Goal: Task Accomplishment & Management: Complete application form

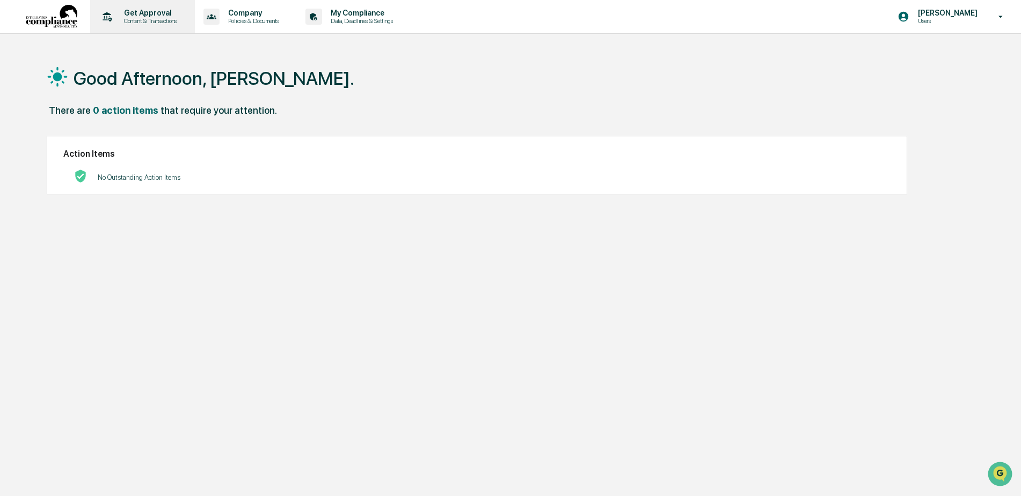
click at [131, 14] on p "Get Approval" at bounding box center [148, 13] width 67 height 9
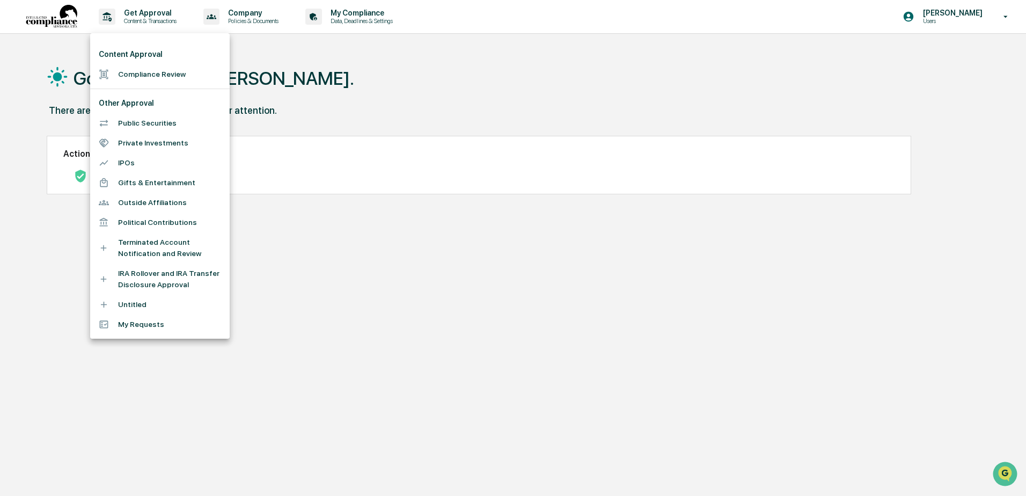
click at [136, 275] on li "IRA Rollover and IRA Transfer Disclosure Approval" at bounding box center [160, 279] width 140 height 31
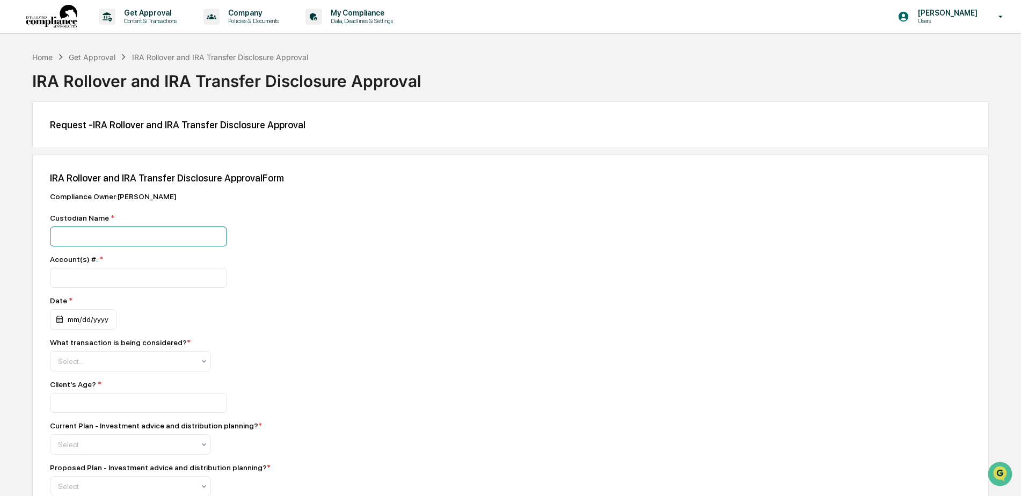
click at [125, 236] on input at bounding box center [138, 236] width 177 height 20
type input "**********"
click at [70, 279] on input "number" at bounding box center [138, 278] width 177 height 20
click at [86, 282] on input "number" at bounding box center [138, 278] width 177 height 20
type input "*********"
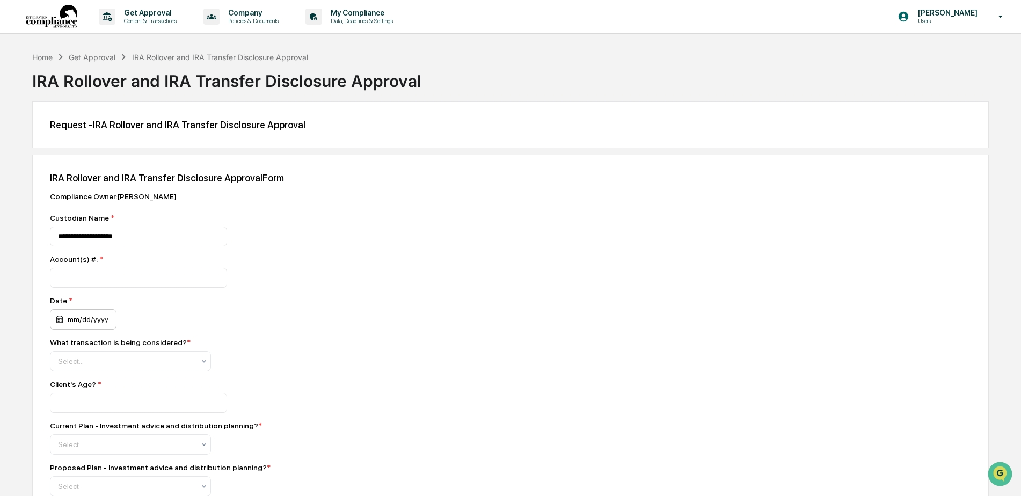
click at [79, 325] on div "mm/dd/yyyy" at bounding box center [83, 319] width 67 height 20
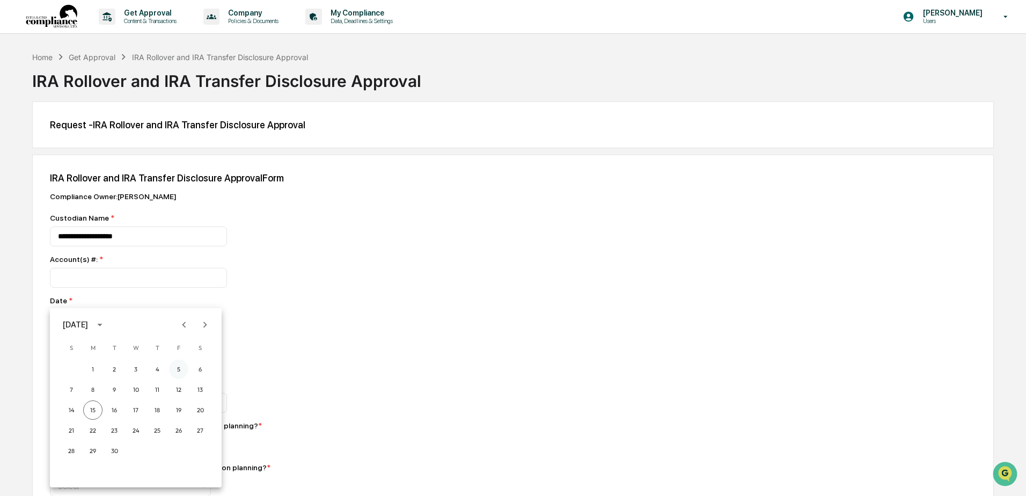
click at [179, 366] on button "5" at bounding box center [178, 369] width 19 height 19
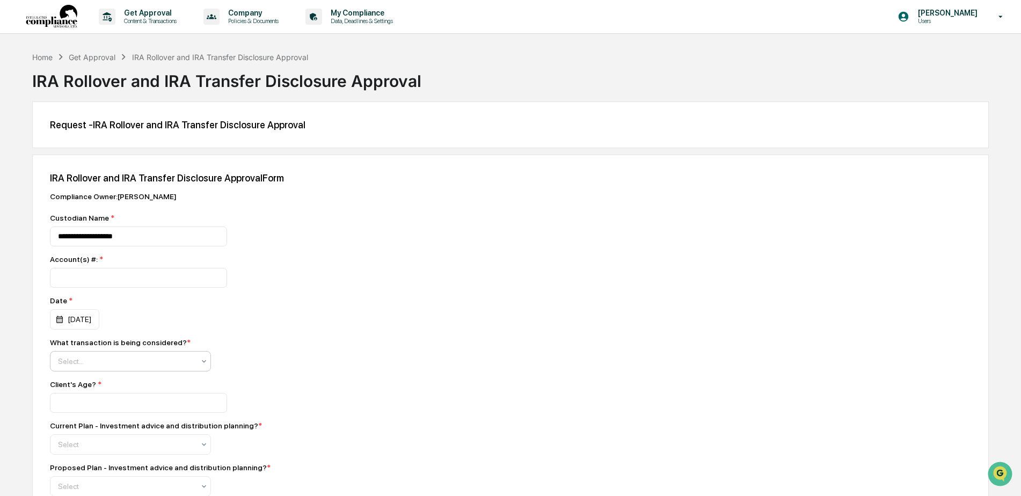
click at [72, 359] on div at bounding box center [126, 361] width 136 height 11
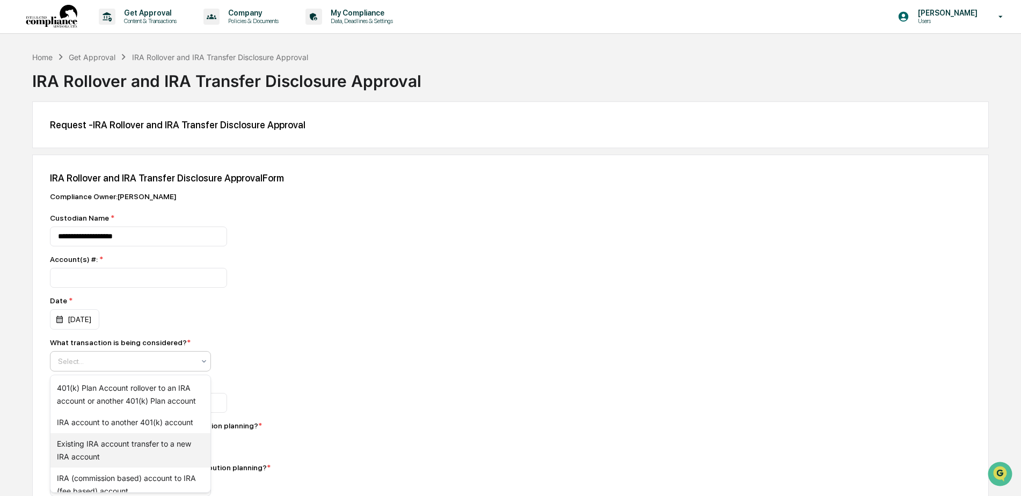
click at [87, 451] on div "Existing IRA account transfer to a new IRA account" at bounding box center [130, 450] width 160 height 34
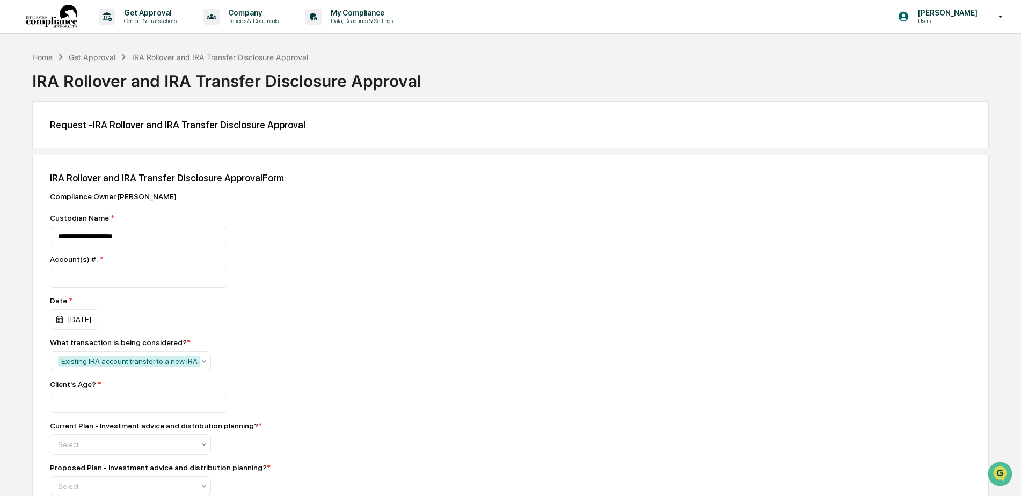
click at [399, 264] on div "Account(s) #: *" at bounding box center [238, 259] width 376 height 9
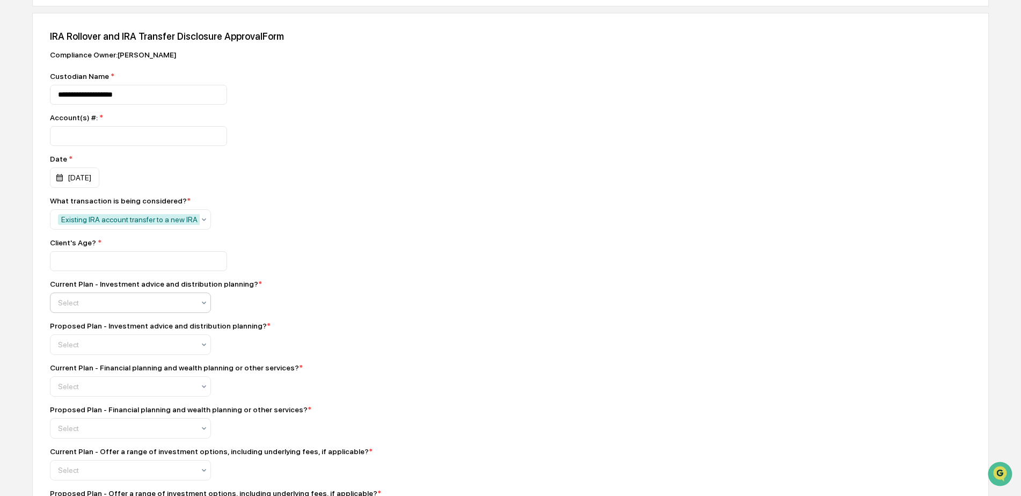
scroll to position [143, 0]
click at [72, 264] on input "number" at bounding box center [138, 260] width 177 height 20
type input "**"
click at [125, 306] on div at bounding box center [126, 301] width 136 height 11
click at [85, 331] on div "Yes" at bounding box center [130, 332] width 160 height 21
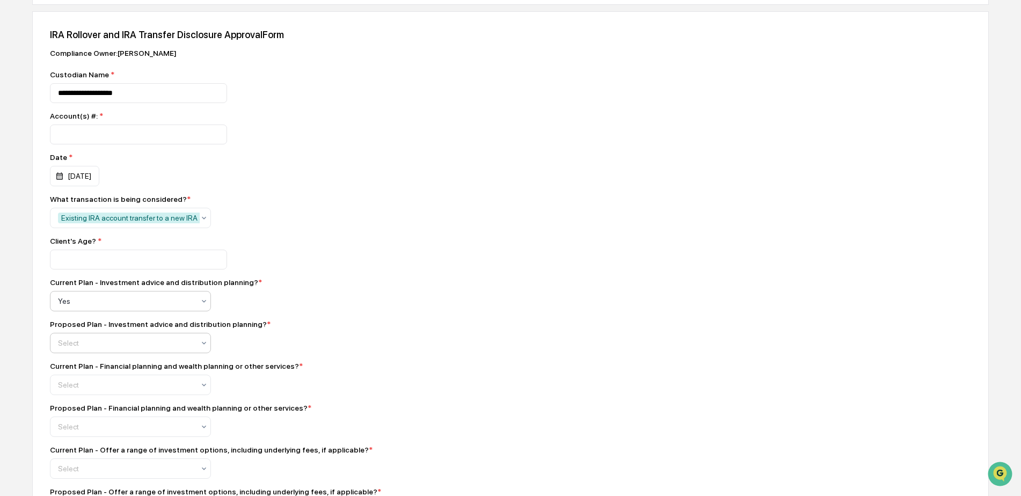
click at [102, 340] on div "Select" at bounding box center [130, 343] width 161 height 20
click at [91, 367] on div "Yes" at bounding box center [130, 374] width 160 height 21
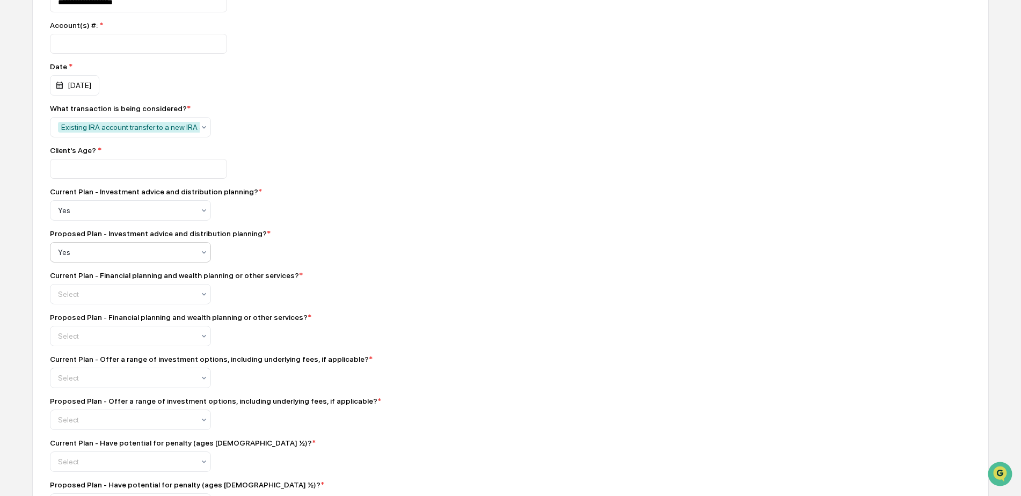
scroll to position [251, 0]
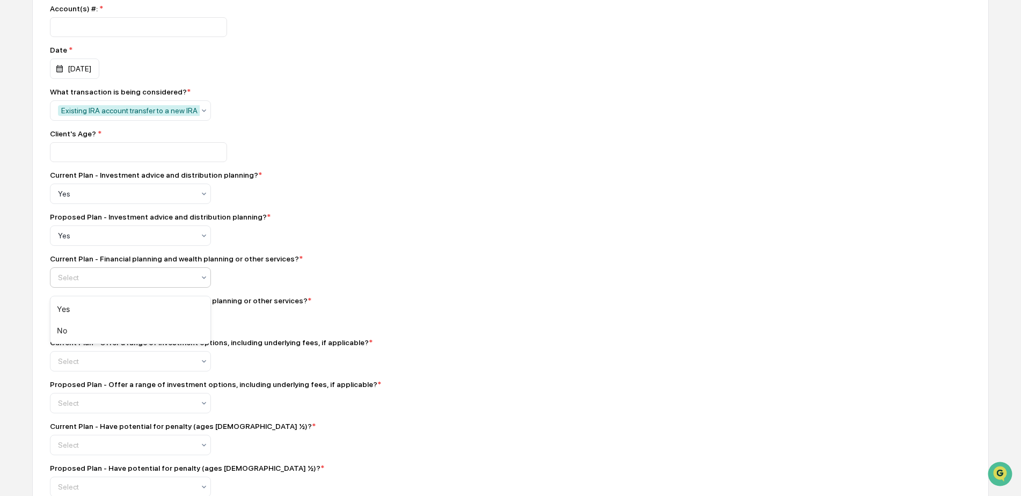
click at [109, 279] on div at bounding box center [126, 277] width 136 height 11
click at [94, 308] on div "Yes" at bounding box center [130, 308] width 160 height 21
click at [98, 322] on div at bounding box center [126, 319] width 136 height 11
click at [98, 342] on div "Yes" at bounding box center [130, 350] width 160 height 21
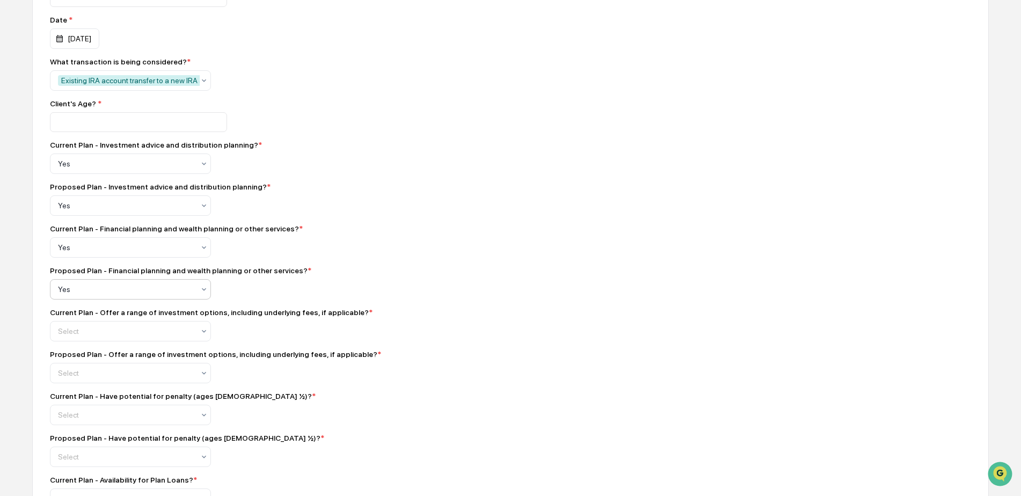
scroll to position [340, 0]
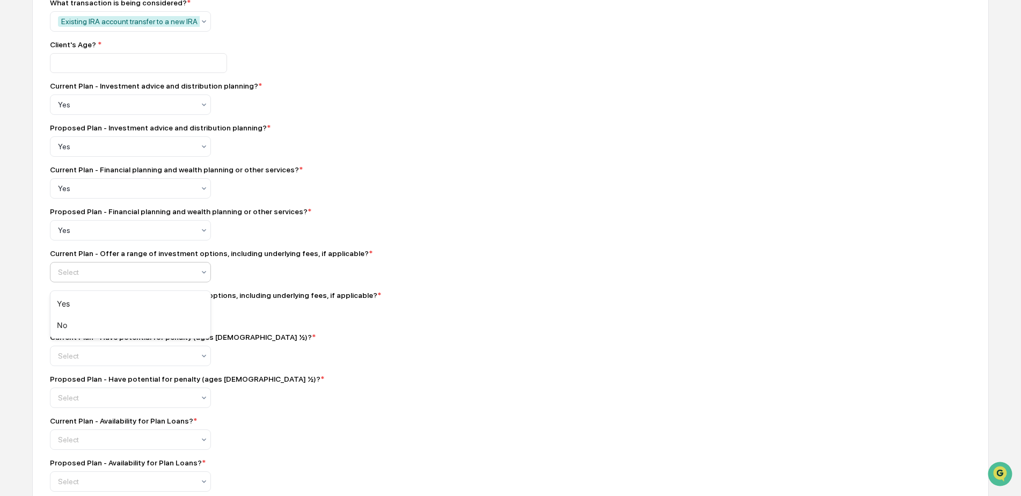
drag, startPoint x: 120, startPoint y: 275, endPoint x: 110, endPoint y: 294, distance: 21.1
click at [119, 275] on div at bounding box center [126, 272] width 136 height 11
click at [107, 298] on div "Yes" at bounding box center [130, 303] width 160 height 21
click at [101, 309] on div "Proposed Plan - Offer a range of investment options, including underlying fees,…" at bounding box center [238, 307] width 376 height 33
click at [109, 319] on div at bounding box center [126, 314] width 136 height 11
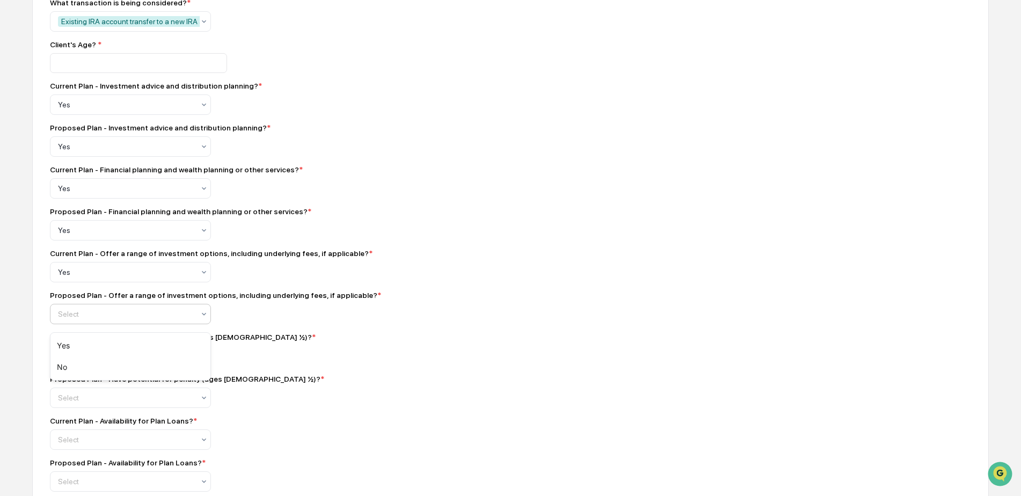
click at [99, 340] on div "Yes" at bounding box center [130, 345] width 160 height 21
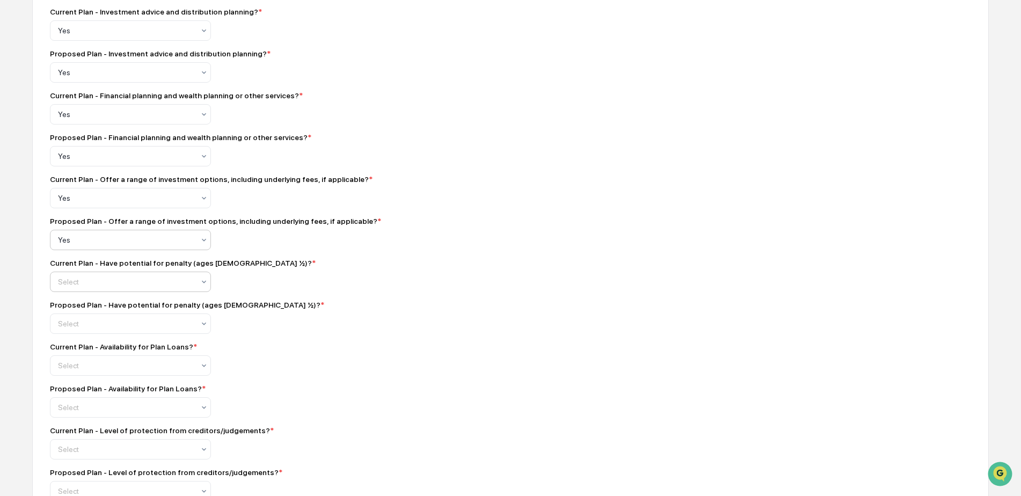
scroll to position [447, 0]
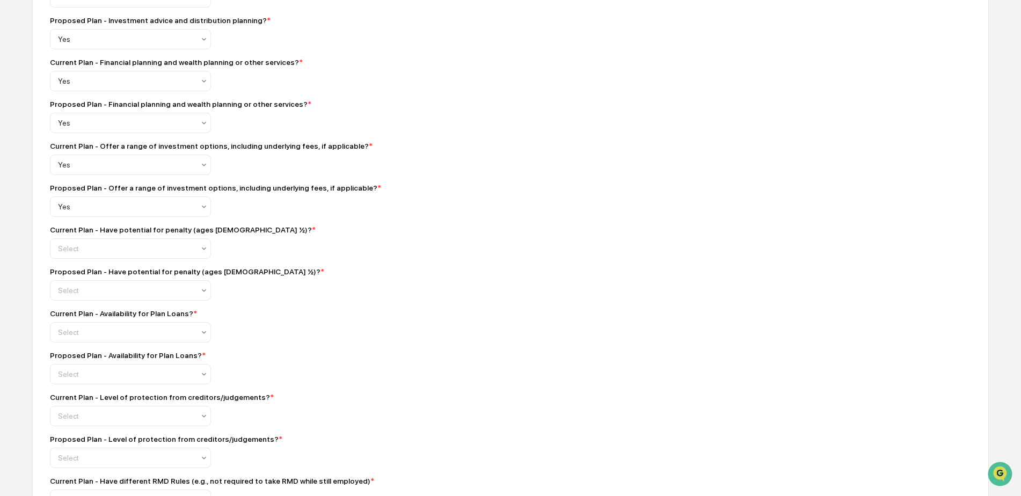
click at [105, 234] on div "Current Plan - Have potential for penalty (ages [DEMOGRAPHIC_DATA] ½)? *" at bounding box center [183, 229] width 266 height 9
click at [108, 250] on div at bounding box center [126, 248] width 136 height 11
click at [99, 274] on div "Yes" at bounding box center [130, 279] width 160 height 21
click at [97, 289] on div "Select" at bounding box center [126, 290] width 147 height 15
click at [86, 317] on div "Yes" at bounding box center [130, 321] width 160 height 21
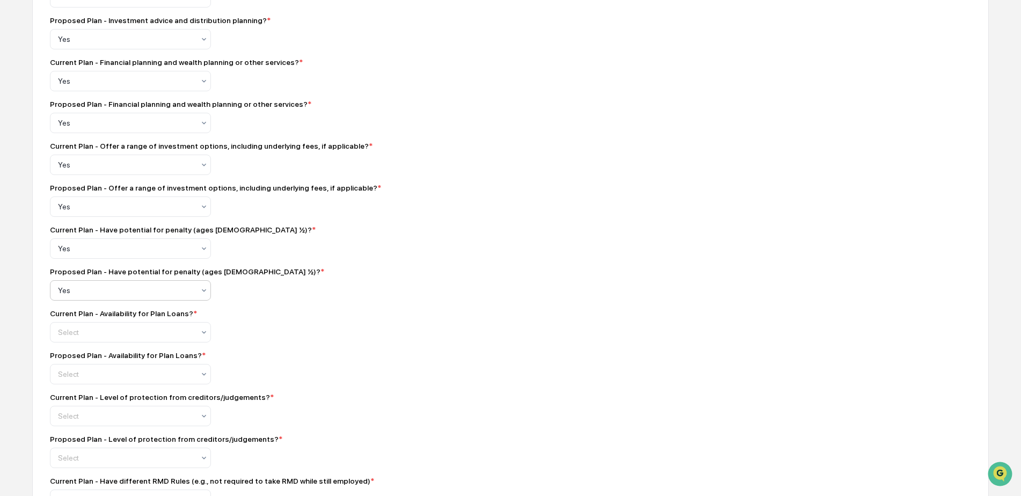
click at [92, 326] on div "Current Plan - Availability for Plan Loans? * Select" at bounding box center [238, 325] width 376 height 33
click at [89, 335] on div at bounding box center [126, 332] width 136 height 11
click at [72, 382] on div "No" at bounding box center [130, 385] width 160 height 21
click at [82, 376] on div at bounding box center [126, 374] width 136 height 11
click at [69, 428] on div "No" at bounding box center [130, 426] width 160 height 21
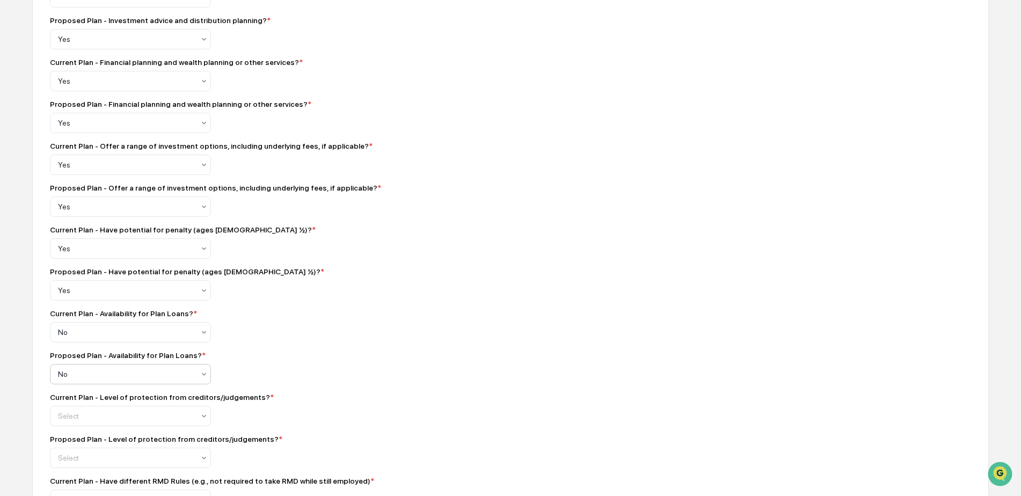
click at [386, 342] on div "Current Plan - Availability for Plan Loans? * No" at bounding box center [238, 325] width 376 height 33
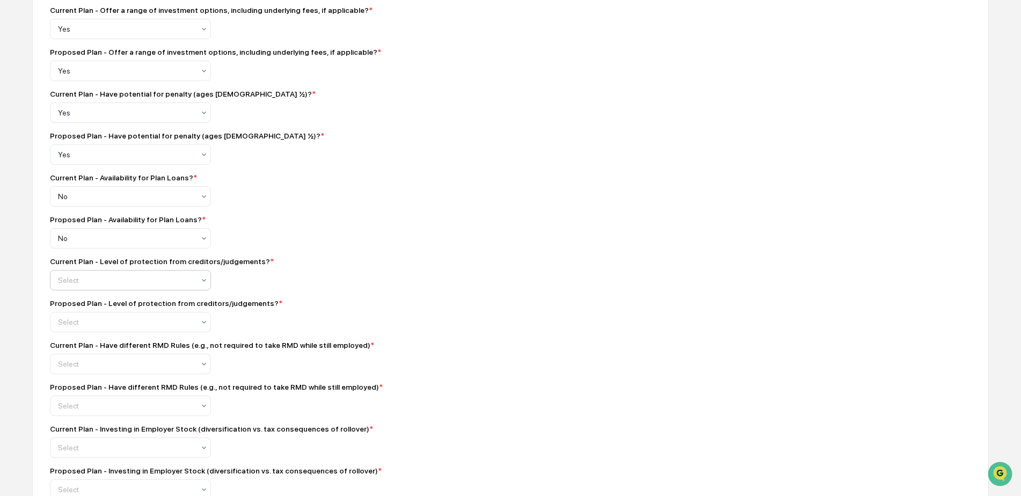
scroll to position [590, 0]
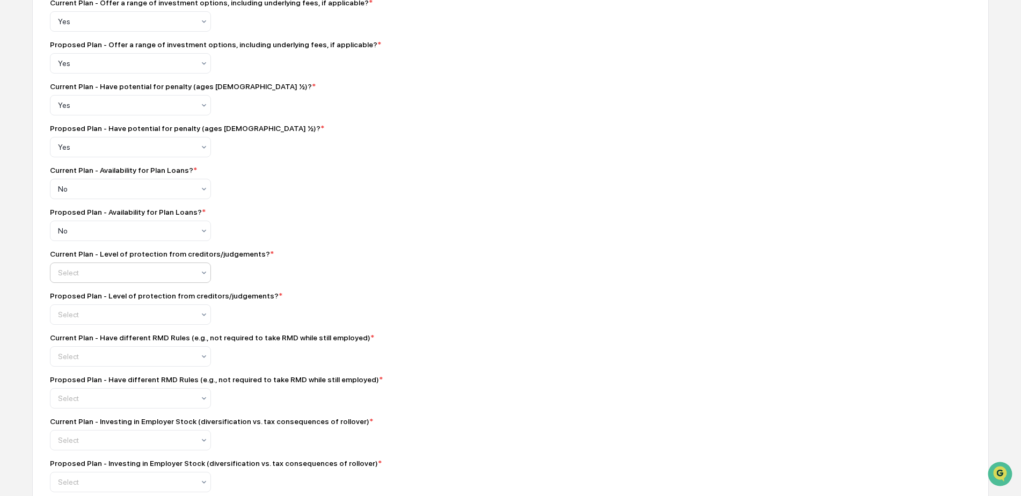
click at [136, 278] on div at bounding box center [126, 272] width 136 height 11
click at [129, 307] on div "Yes" at bounding box center [130, 304] width 160 height 21
click at [128, 318] on div at bounding box center [126, 314] width 136 height 11
click at [122, 342] on div "Yes" at bounding box center [130, 345] width 160 height 21
click at [360, 338] on div "**********" at bounding box center [238, 423] width 376 height 1643
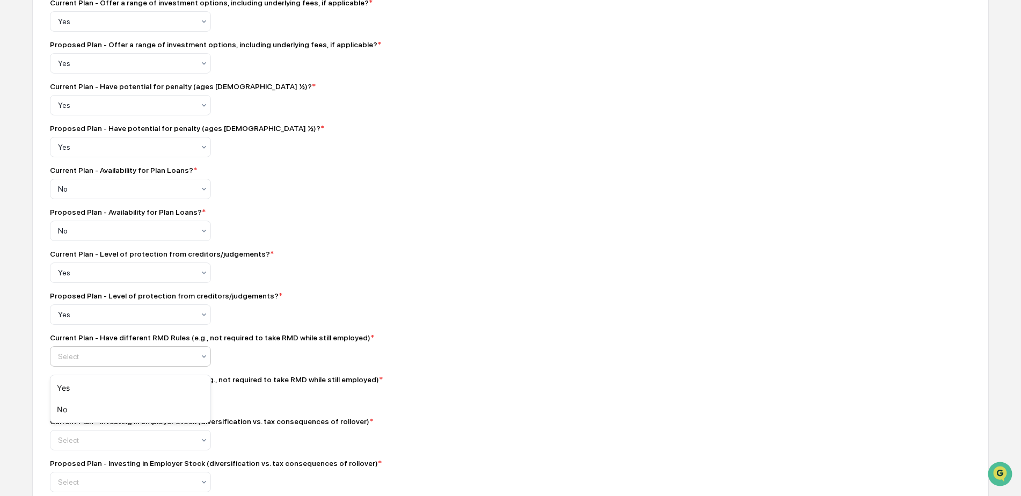
click at [109, 362] on div at bounding box center [126, 356] width 136 height 11
click at [79, 408] on div "No" at bounding box center [130, 409] width 160 height 21
click at [86, 400] on div at bounding box center [126, 398] width 136 height 11
drag, startPoint x: 75, startPoint y: 448, endPoint x: 88, endPoint y: 443, distance: 13.8
click at [76, 448] on div "No" at bounding box center [130, 451] width 160 height 21
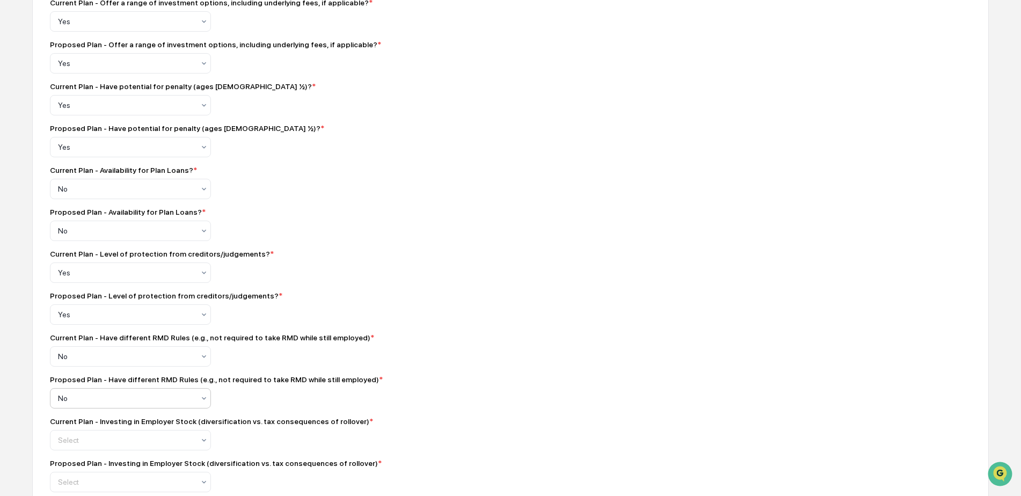
click at [367, 384] on div "Proposed Plan - Have different RMD Rules (e.g., not required to take RMD while …" at bounding box center [238, 379] width 376 height 9
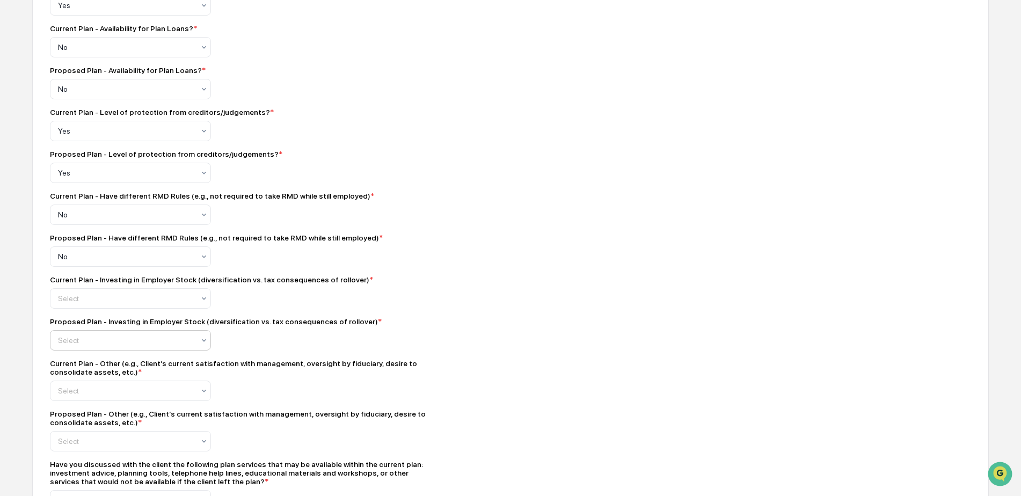
scroll to position [734, 0]
click at [146, 294] on div "Select" at bounding box center [130, 297] width 161 height 20
click at [123, 350] on div "No" at bounding box center [130, 349] width 160 height 21
click at [104, 344] on div at bounding box center [126, 338] width 136 height 11
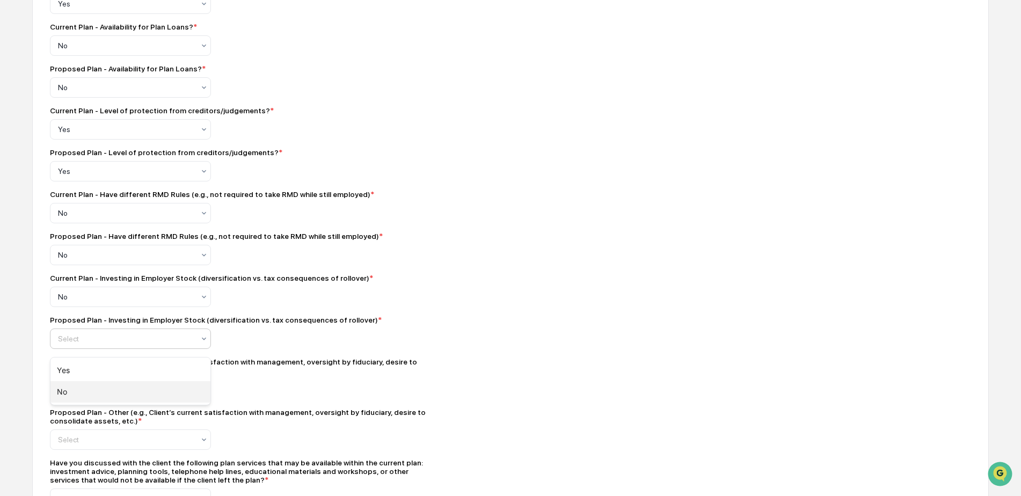
click at [96, 384] on div "No" at bounding box center [130, 391] width 160 height 21
drag, startPoint x: 94, startPoint y: 376, endPoint x: 97, endPoint y: 382, distance: 6.8
click at [95, 375] on div "Current Plan - Other (e.g., Client’s current satisfaction with management, over…" at bounding box center [238, 365] width 376 height 17
click at [99, 387] on div "Select" at bounding box center [130, 389] width 161 height 20
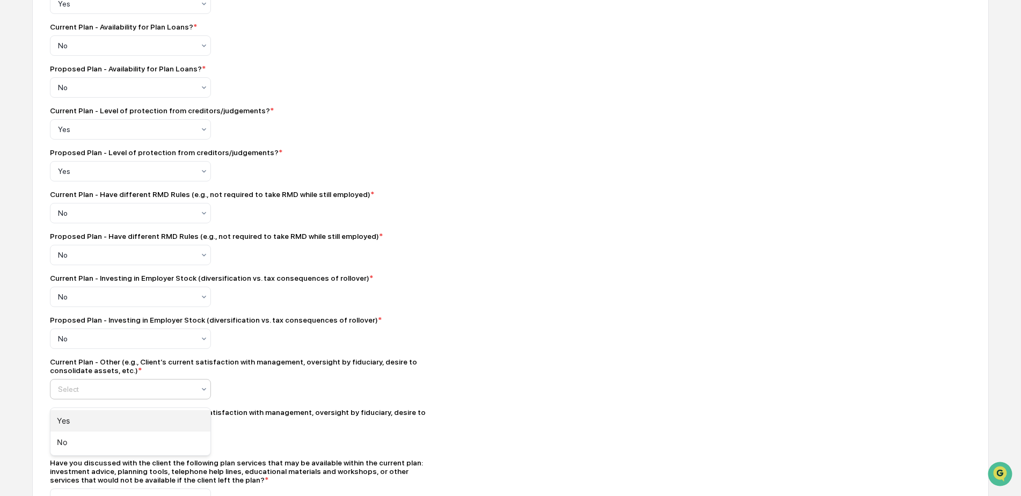
click at [64, 411] on div "Yes" at bounding box center [130, 420] width 160 height 21
drag, startPoint x: 77, startPoint y: 435, endPoint x: 78, endPoint y: 443, distance: 8.1
click at [78, 435] on div "Proposed Plan - Other (e.g., Client’s current satisfaction with management, ove…" at bounding box center [238, 429] width 376 height 42
click at [74, 447] on div "Select" at bounding box center [126, 439] width 147 height 15
click at [69, 391] on div "Yes" at bounding box center [130, 395] width 160 height 21
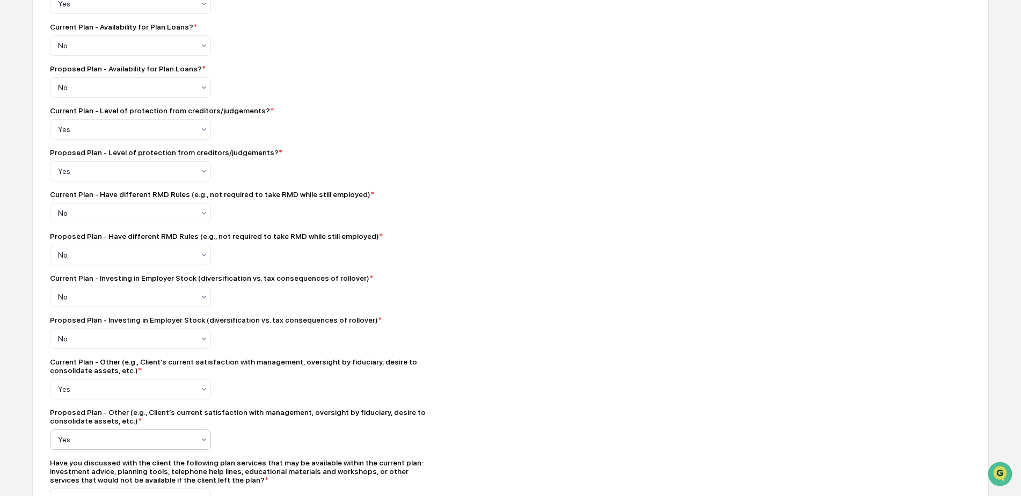
click at [338, 387] on div "Current Plan - Other (e.g., Client’s current satisfaction with management, over…" at bounding box center [238, 378] width 376 height 42
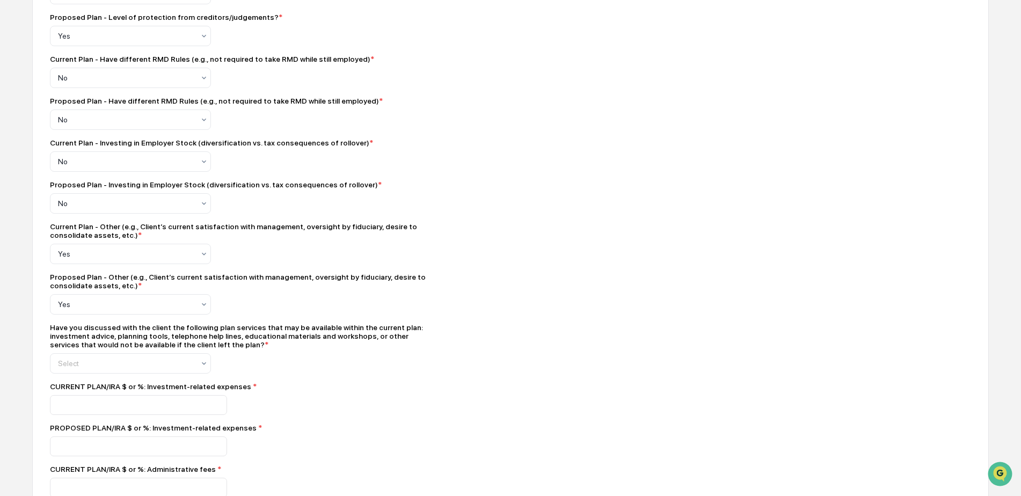
scroll to position [876, 0]
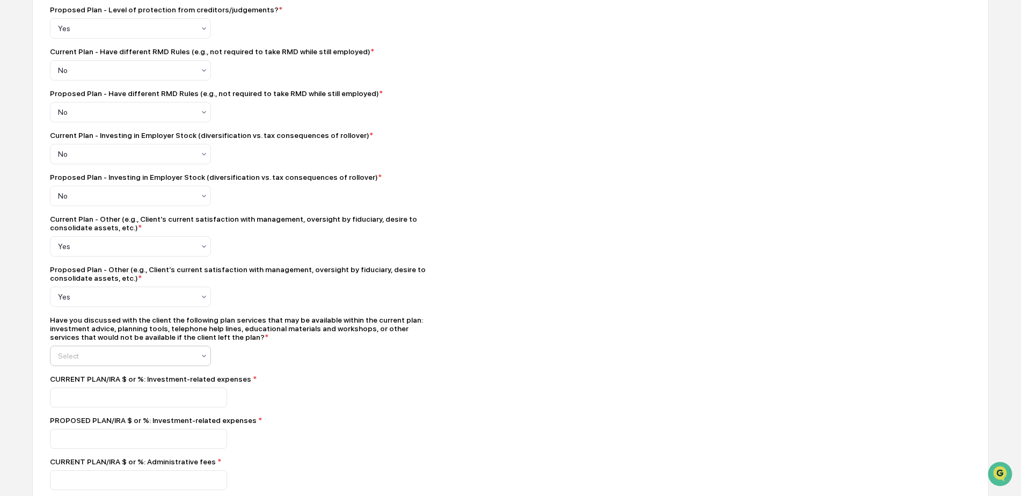
click at [78, 355] on div "Select" at bounding box center [126, 355] width 147 height 15
click at [79, 386] on div "Yes" at bounding box center [130, 387] width 160 height 21
click at [72, 407] on input "number" at bounding box center [138, 397] width 177 height 20
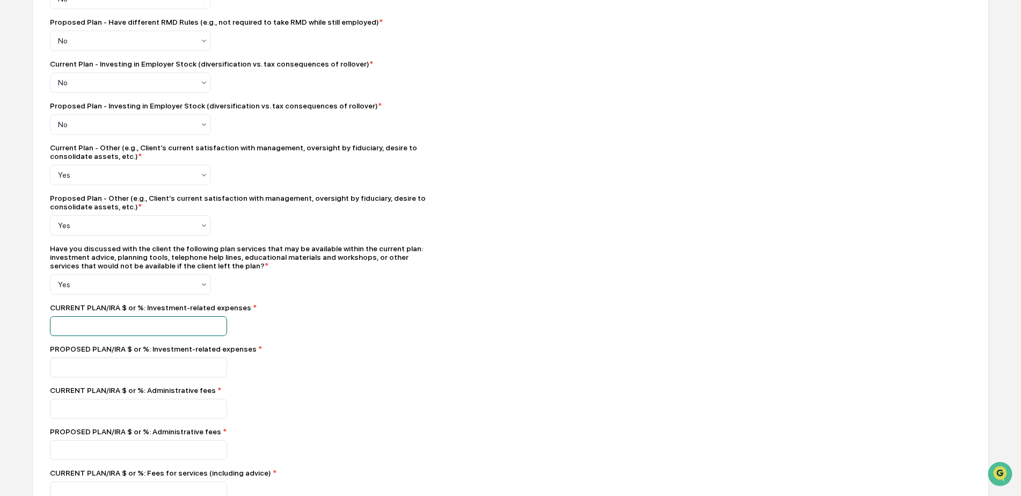
scroll to position [966, 0]
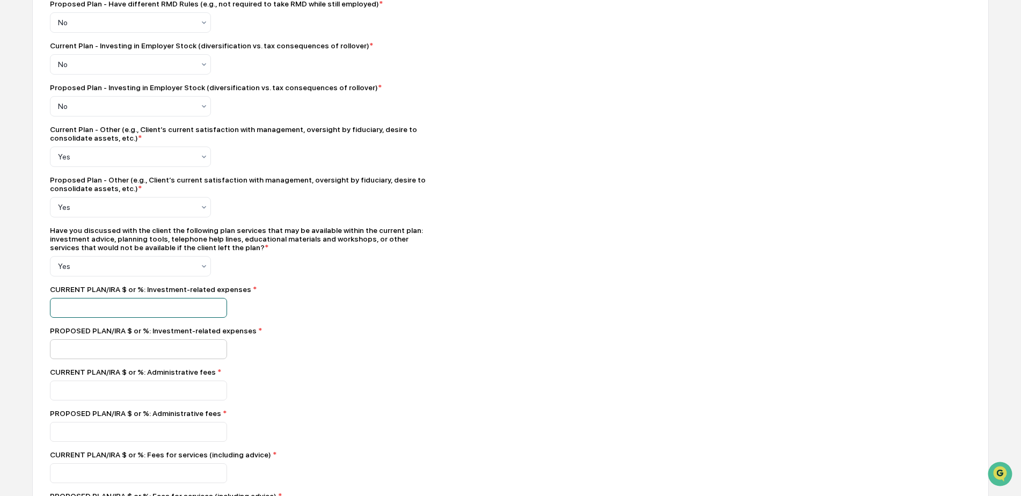
type input "*"
click at [79, 359] on input "number" at bounding box center [138, 349] width 177 height 20
type input "*"
click at [85, 396] on input "number" at bounding box center [138, 391] width 177 height 20
type input "*"
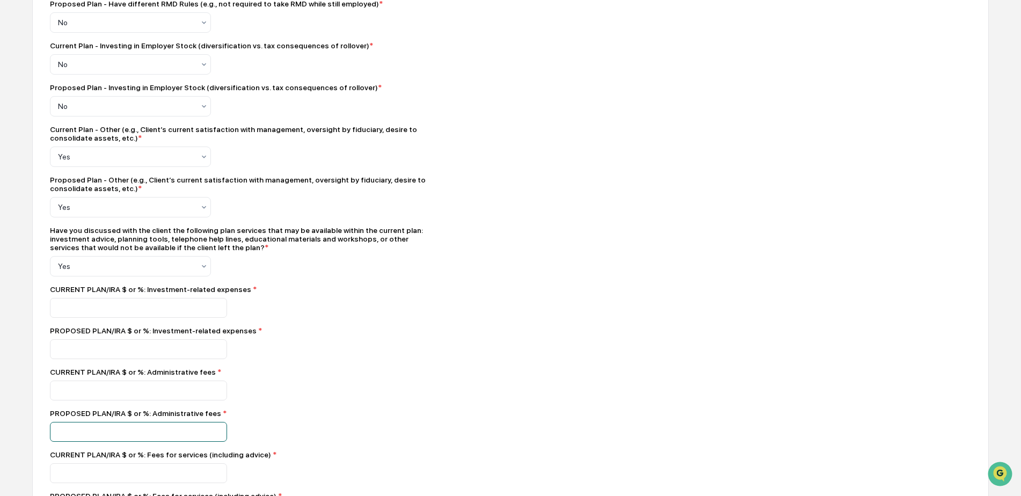
click at [96, 430] on input "number" at bounding box center [138, 432] width 177 height 20
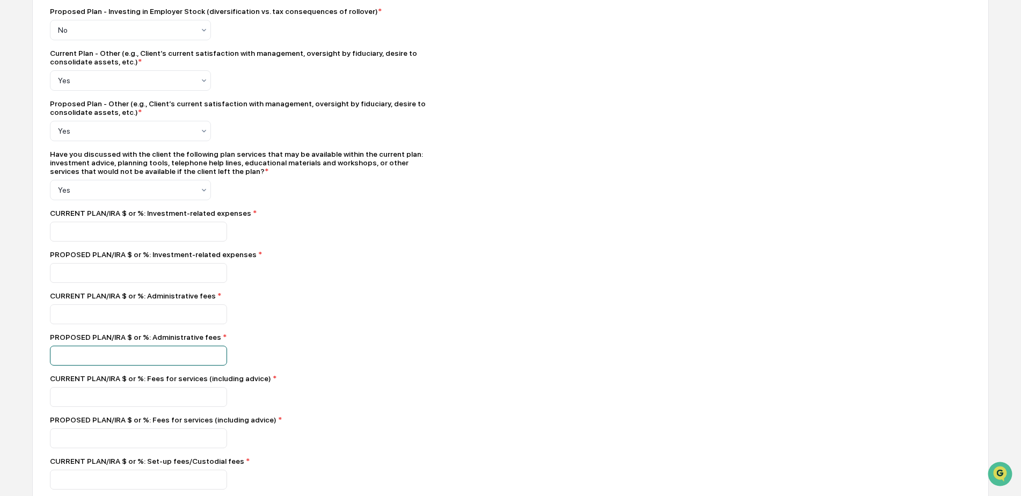
scroll to position [1056, 0]
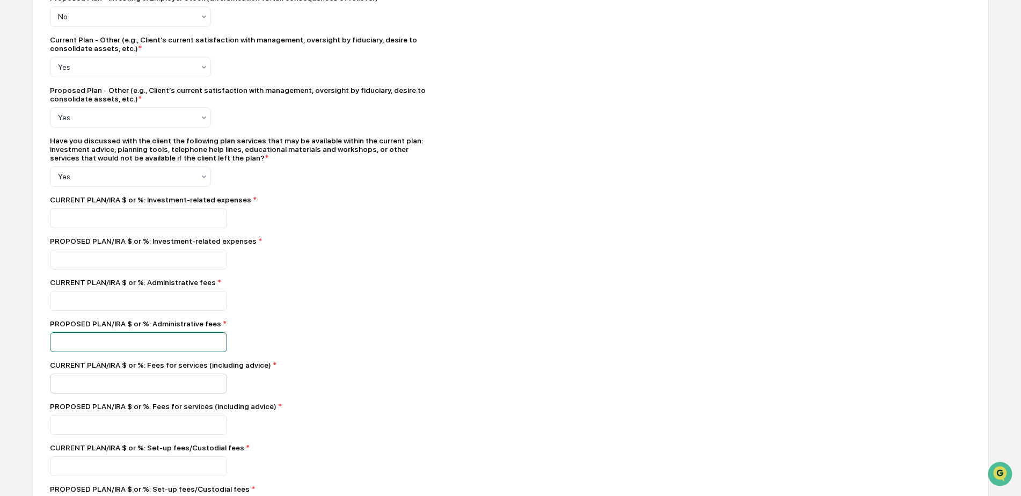
type input "**"
click at [69, 388] on input "number" at bounding box center [138, 384] width 177 height 20
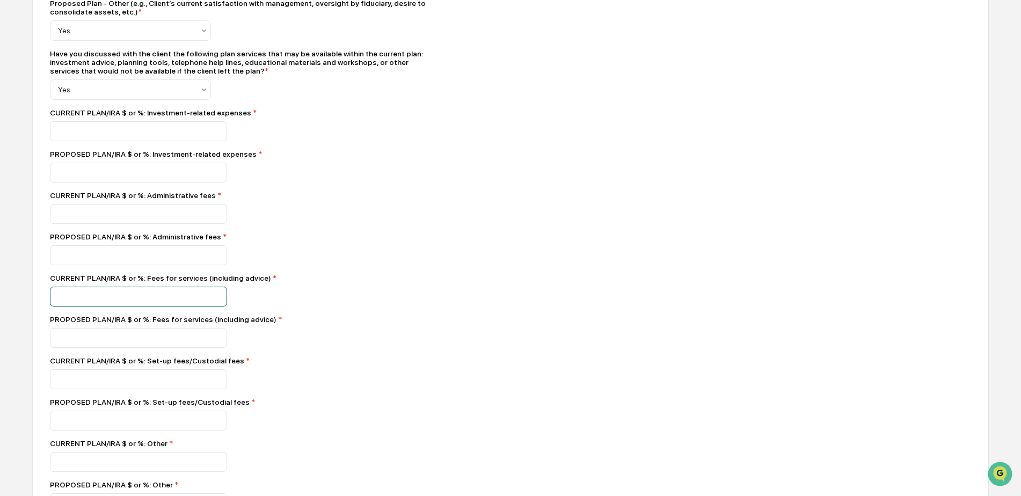
scroll to position [1145, 0]
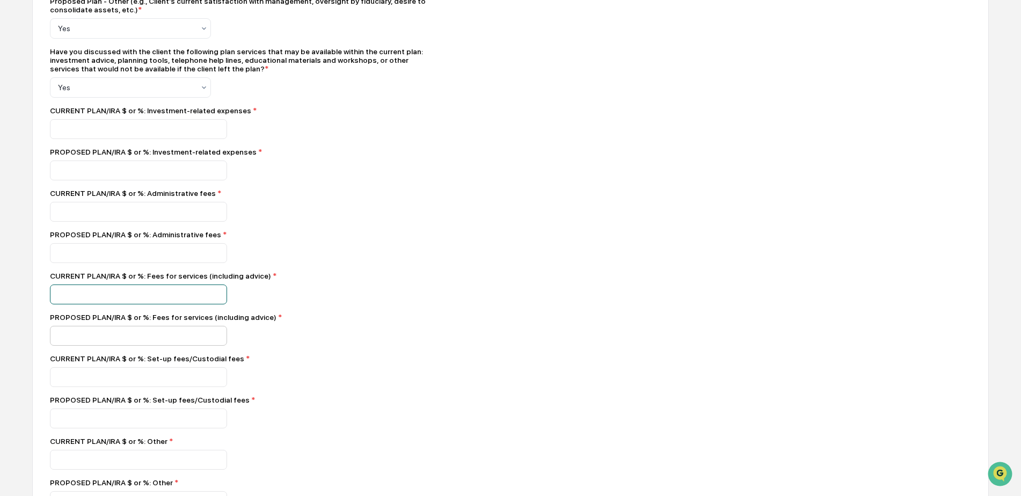
type input "*"
click at [98, 345] on input "number" at bounding box center [138, 336] width 177 height 20
type input "*"
click at [55, 384] on input "number" at bounding box center [138, 377] width 177 height 20
type input "*"
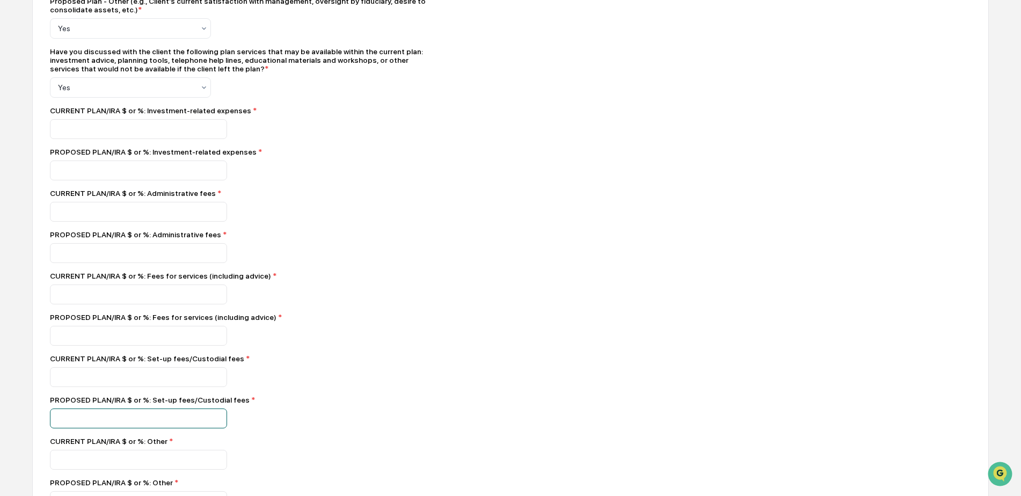
click at [83, 428] on input "number" at bounding box center [138, 418] width 177 height 20
type input "*"
click at [75, 466] on input "number" at bounding box center [138, 460] width 177 height 20
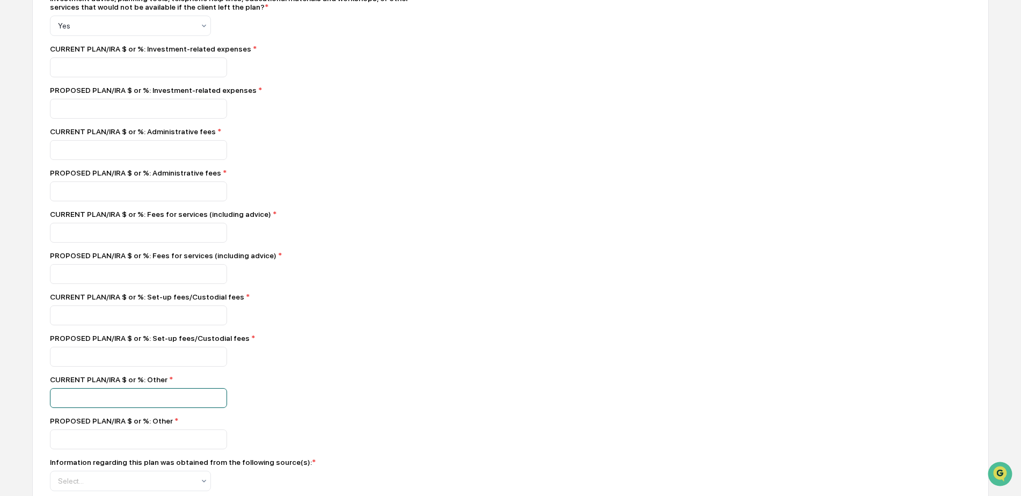
scroll to position [1217, 0]
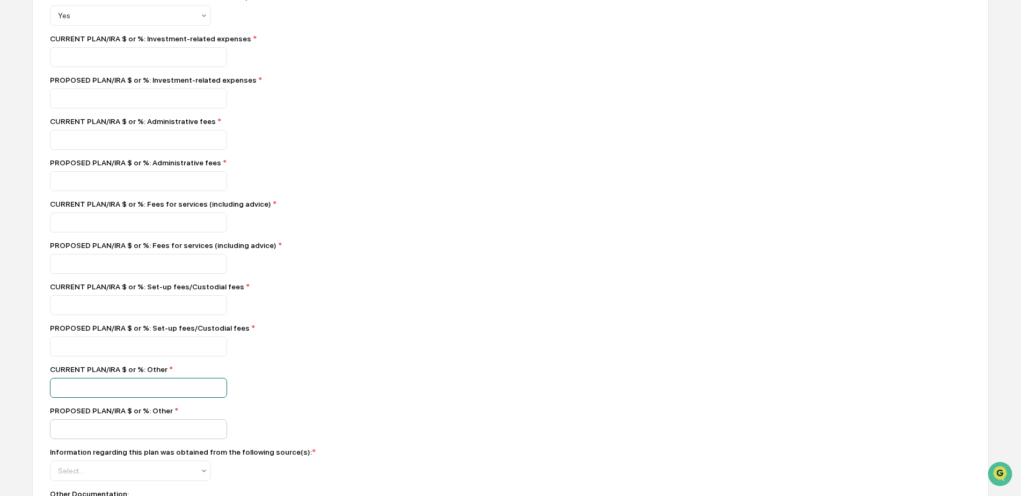
type input "*"
drag, startPoint x: 63, startPoint y: 442, endPoint x: 75, endPoint y: 442, distance: 11.8
click at [64, 439] on input "number" at bounding box center [138, 429] width 177 height 20
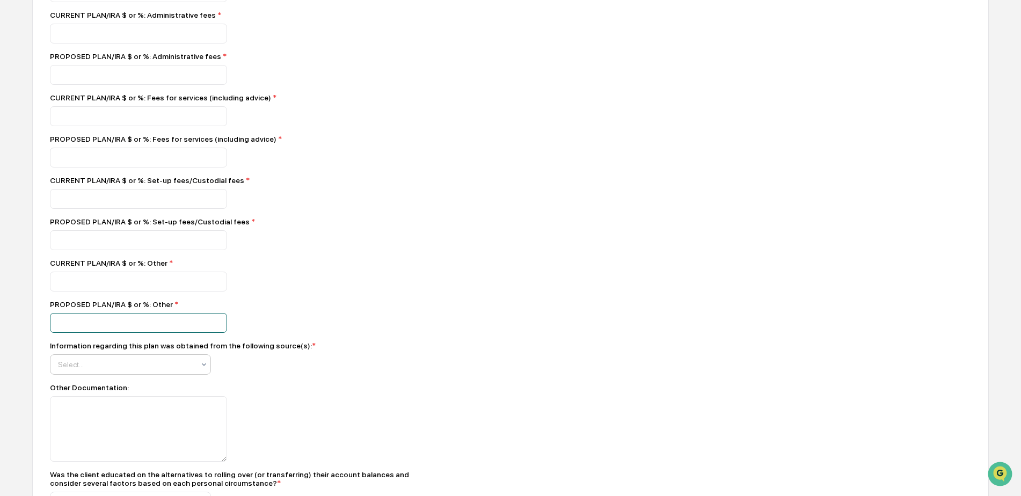
scroll to position [1324, 0]
type input "*"
click at [105, 369] on div at bounding box center [126, 363] width 136 height 11
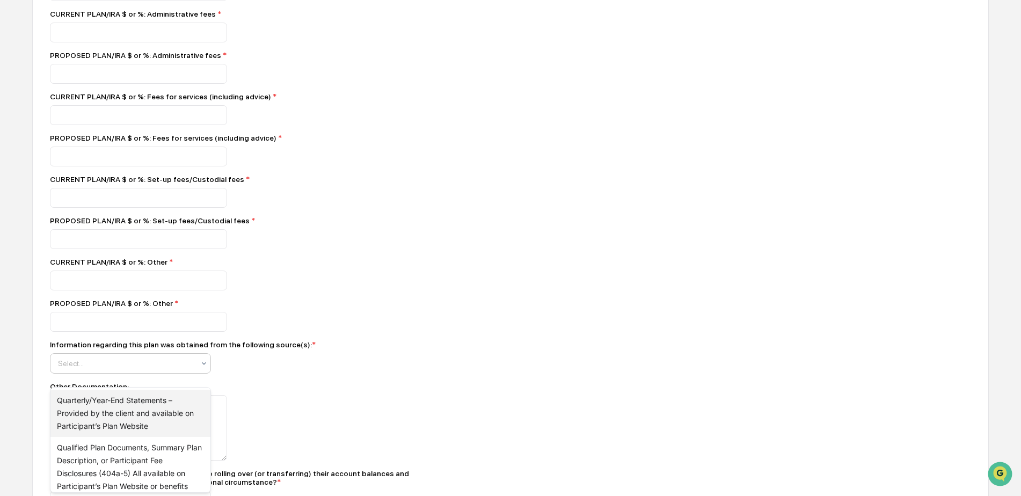
click at [93, 407] on div "Quarterly/Year-End Statements – Provided by the client and available on Partici…" at bounding box center [130, 413] width 160 height 47
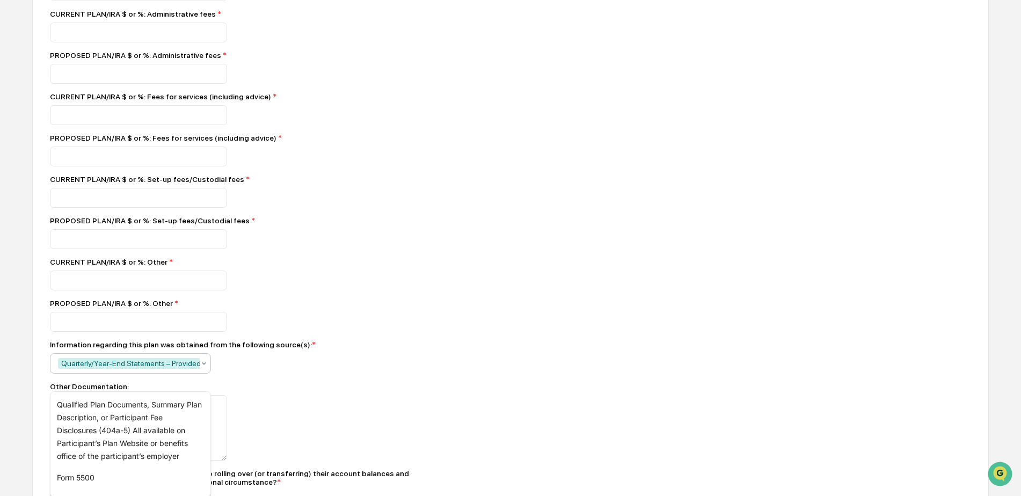
click at [304, 413] on div at bounding box center [238, 427] width 376 height 65
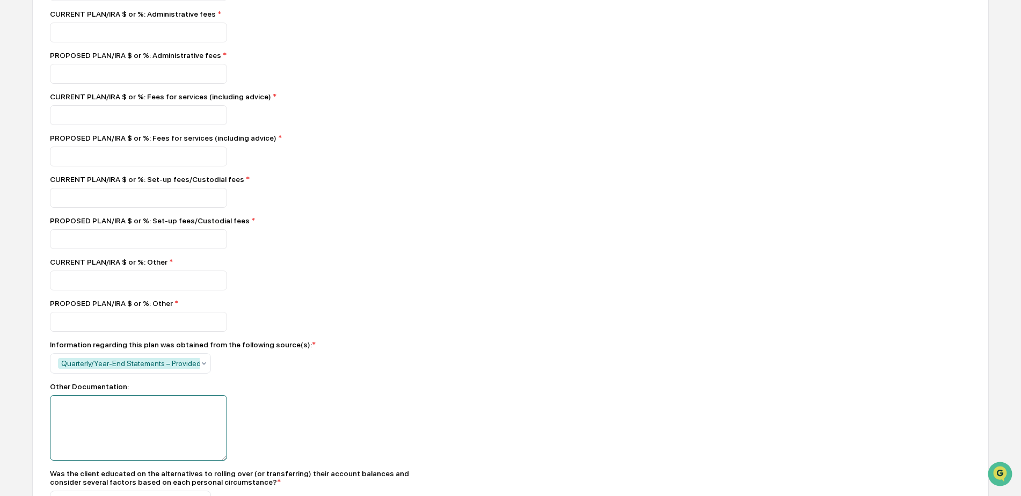
click at [83, 425] on textarea at bounding box center [138, 427] width 177 height 65
type textarea "*"
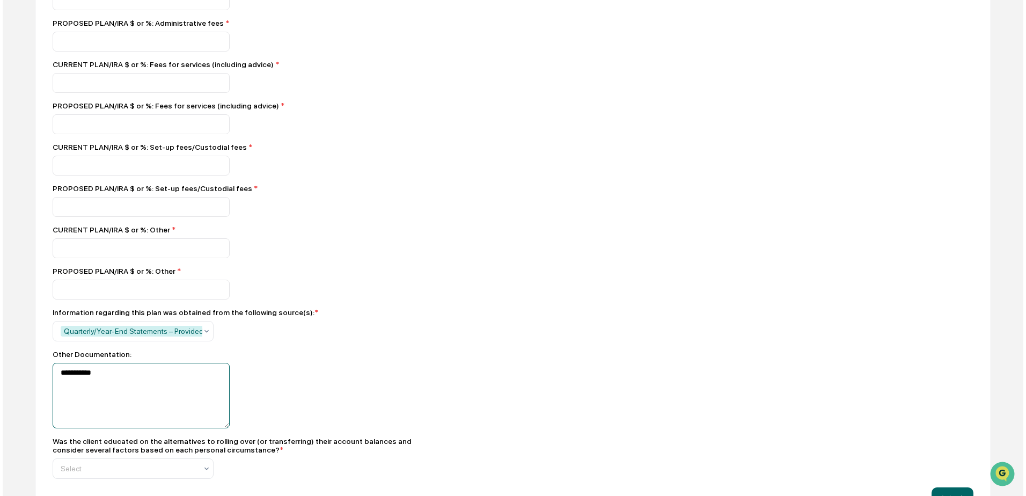
scroll to position [1402, 0]
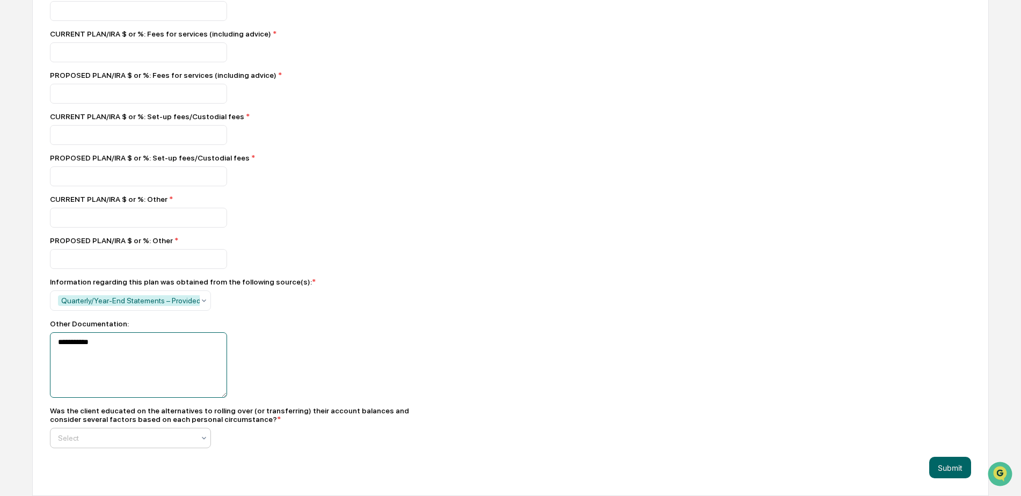
type textarea "**********"
click at [112, 445] on div "Select" at bounding box center [126, 437] width 147 height 15
click at [83, 385] on div "Yes" at bounding box center [130, 388] width 160 height 21
click at [949, 468] on button "Submit" at bounding box center [950, 467] width 42 height 21
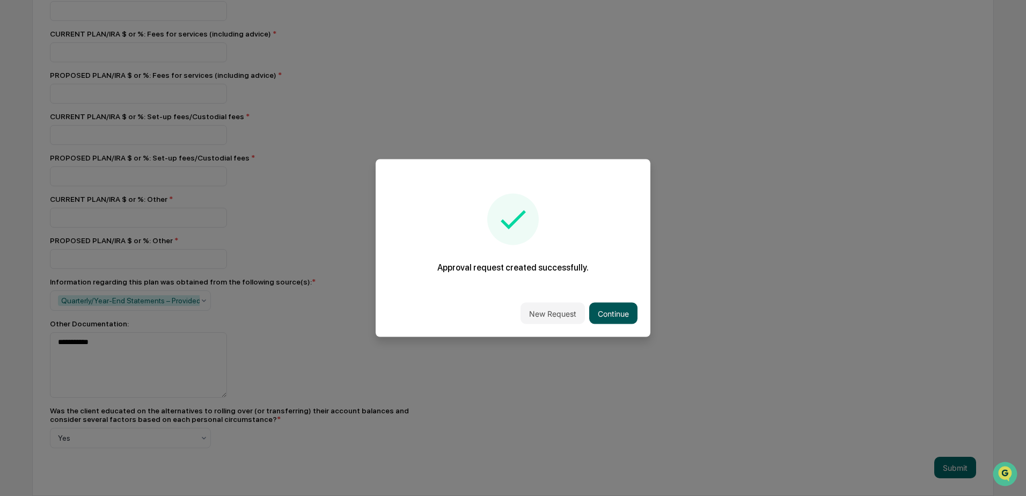
click at [603, 303] on button "Continue" at bounding box center [613, 313] width 48 height 21
